Goal: Check status

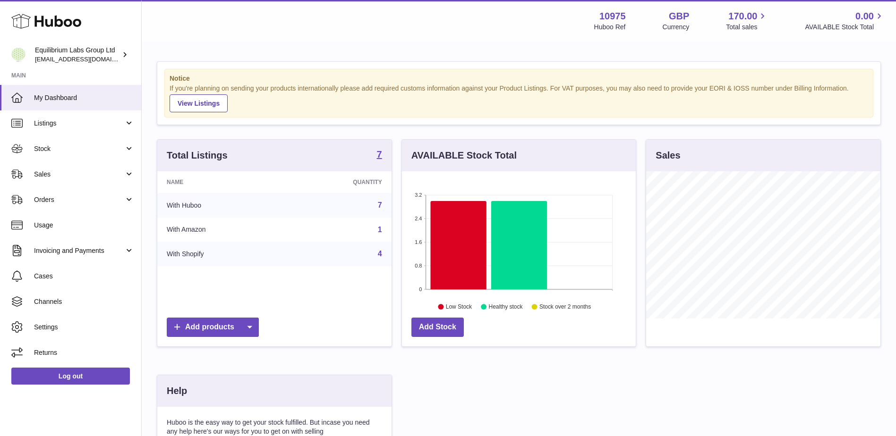
scroll to position [147, 234]
click at [73, 156] on link "Stock" at bounding box center [70, 149] width 141 height 26
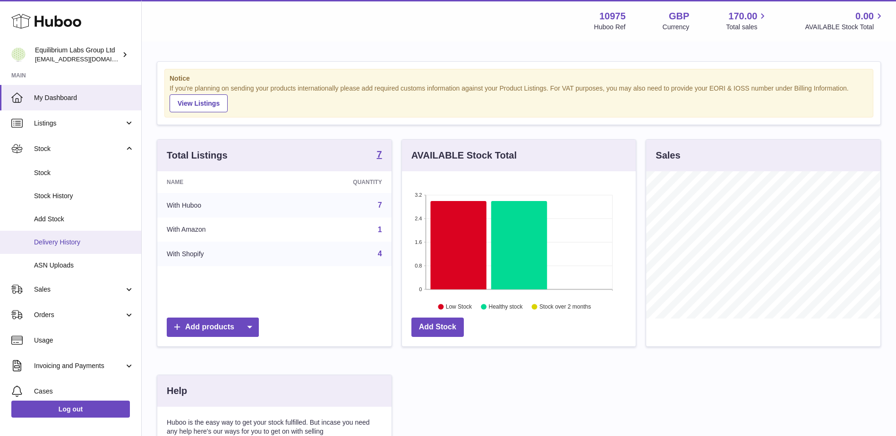
click at [67, 247] on link "Delivery History" at bounding box center [70, 242] width 141 height 23
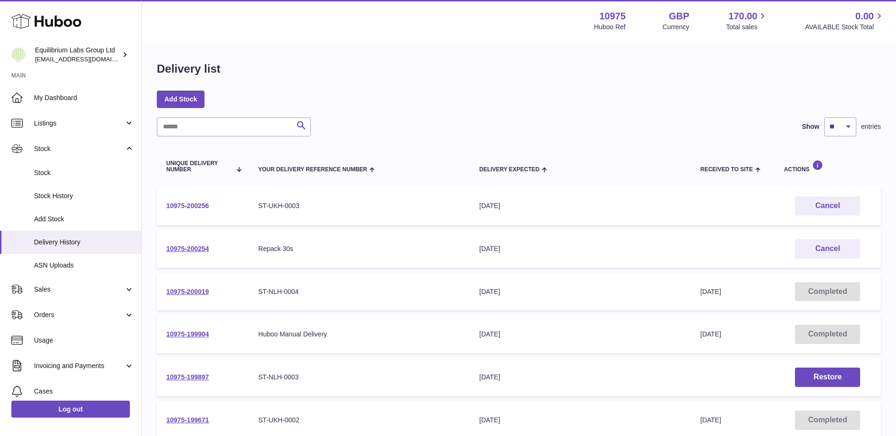
click at [181, 205] on link "10975-200256" at bounding box center [187, 206] width 43 height 8
